Goal: Use online tool/utility

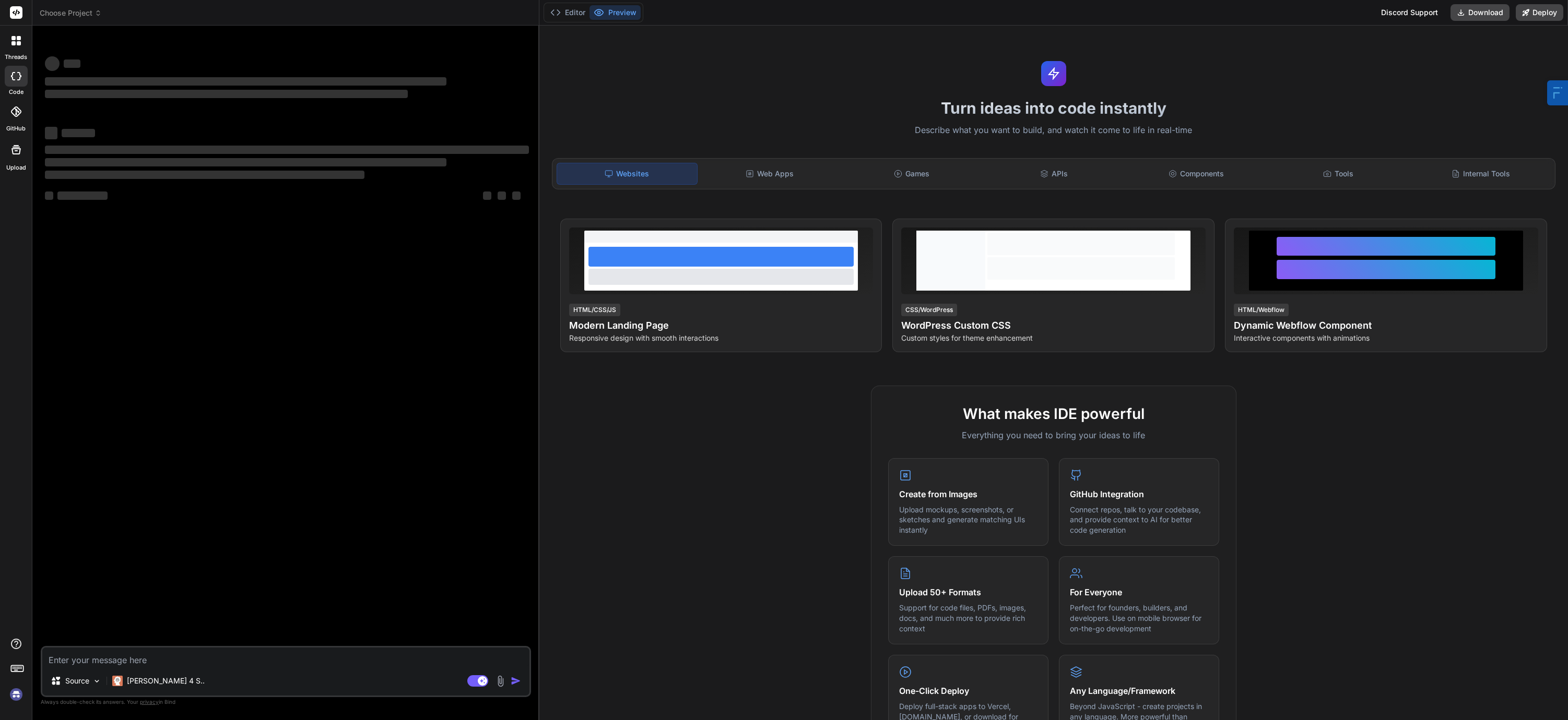
type textarea "x"
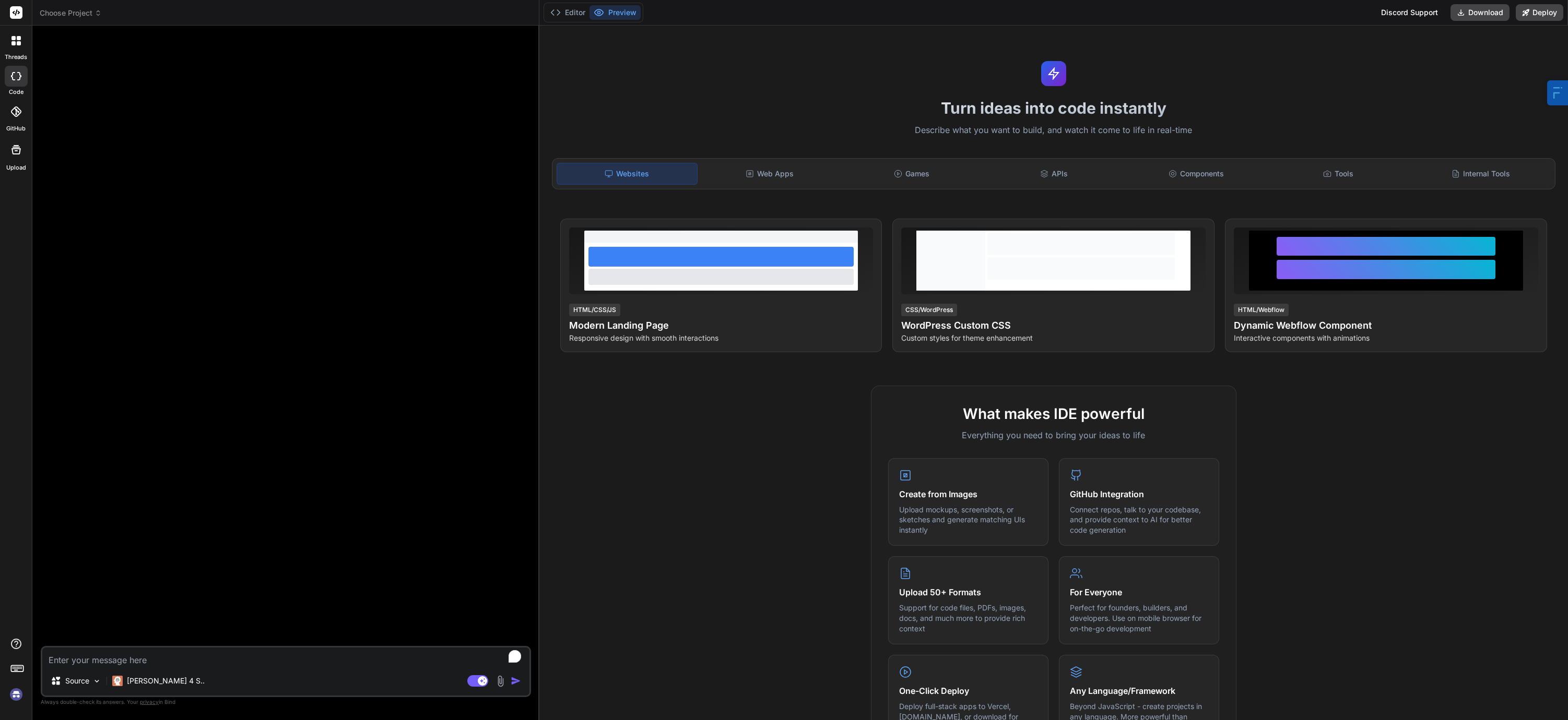
type textarea "x"
click at [42, 161] on div "Bind AI Web Search Created with Pixso. Code Generator Source [PERSON_NAME] 4 S.…" at bounding box center [286, 372] width 507 height 694
click at [130, 27] on div "Bind AI Web Search Created with Pixso. Code Generator Source [PERSON_NAME] 4 S.…" at bounding box center [286, 372] width 507 height 694
type textarea "x"
